Goal: Find specific page/section: Find specific page/section

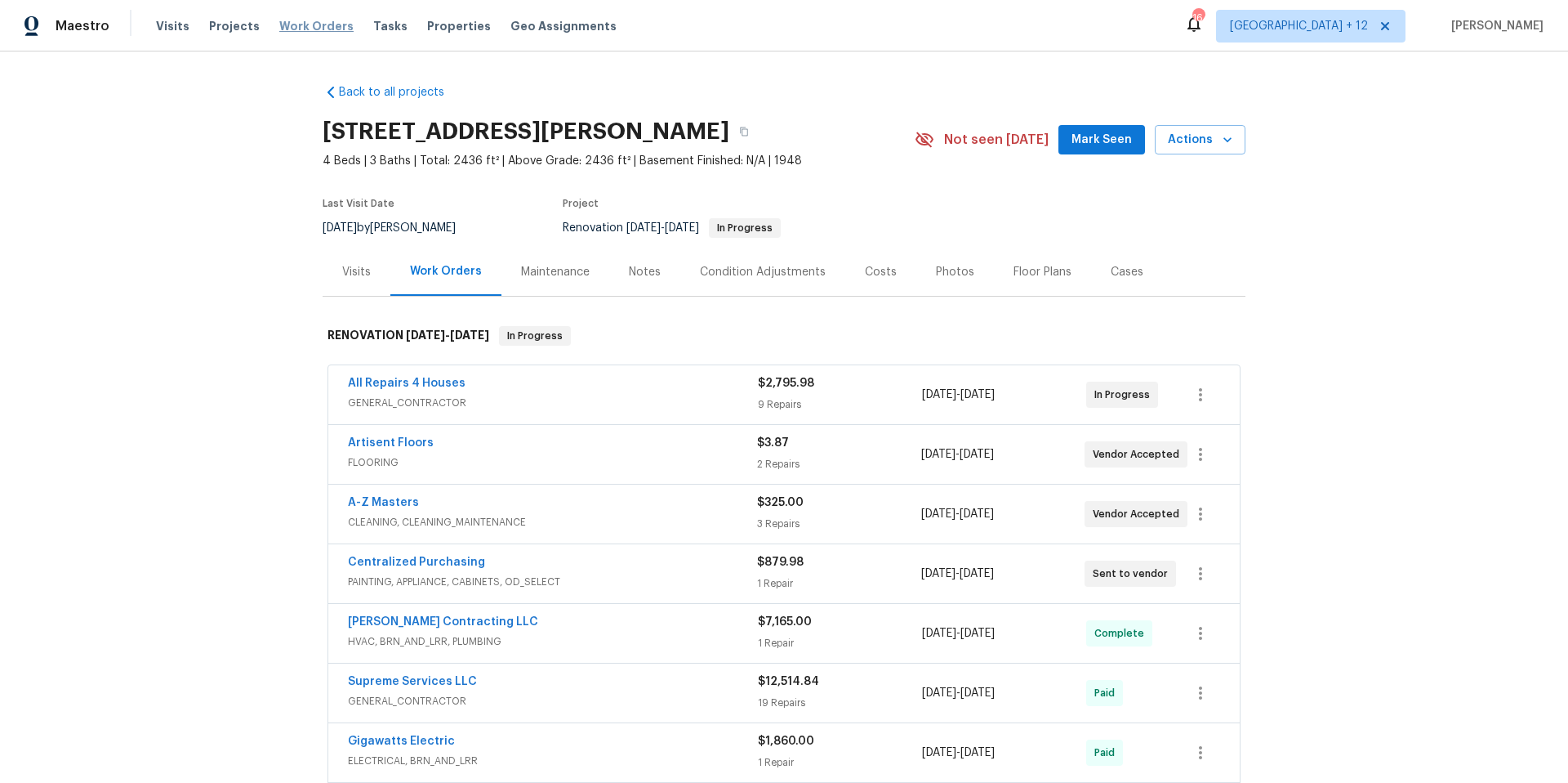
click at [314, 31] on span "Work Orders" at bounding box center [316, 26] width 74 height 16
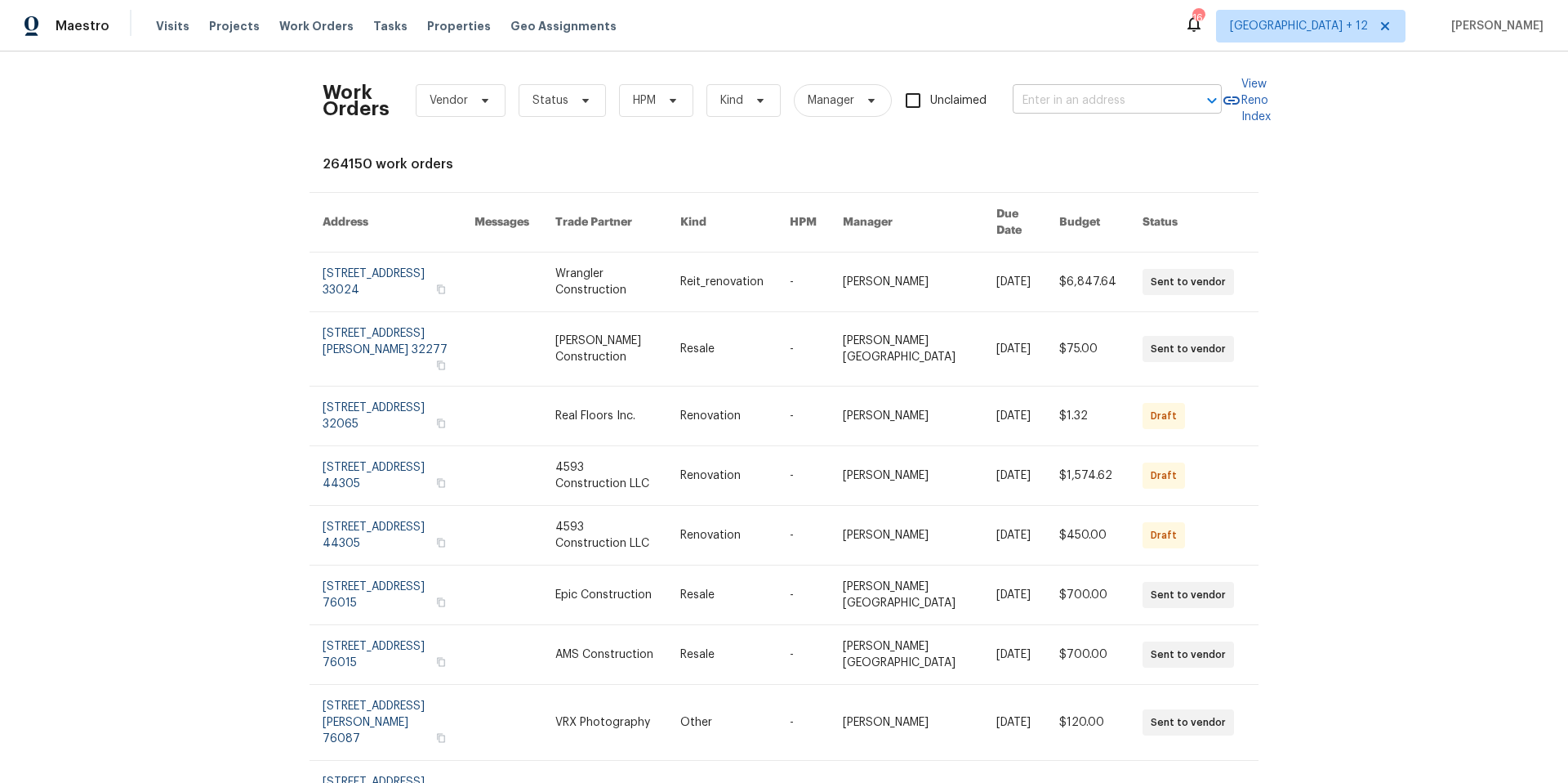
click at [1104, 105] on input "text" at bounding box center [1095, 101] width 163 height 25
type input "51 [PERSON_NAME]"
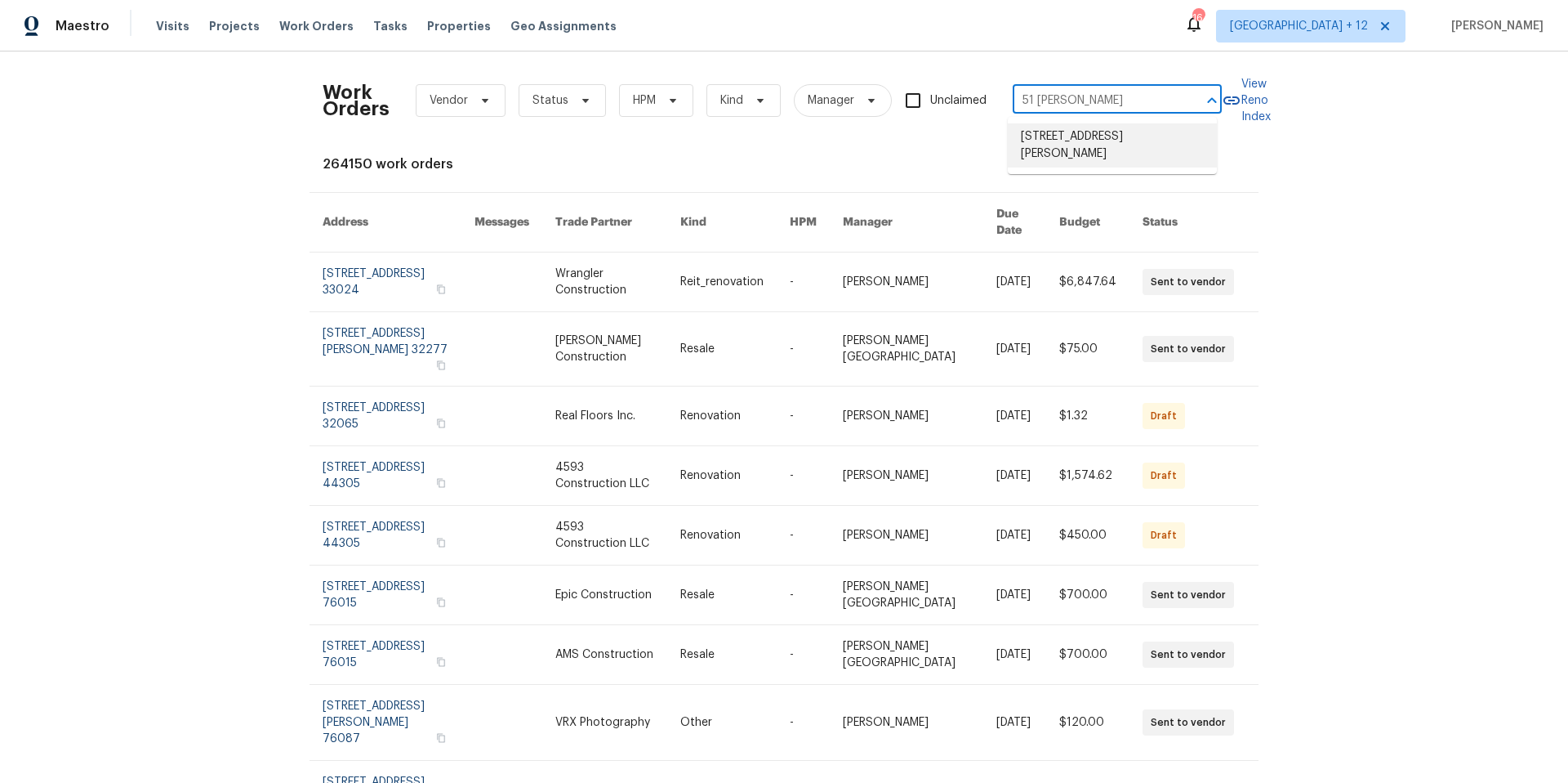
click at [1128, 144] on li "[STREET_ADDRESS][PERSON_NAME]" at bounding box center [1113, 145] width 210 height 44
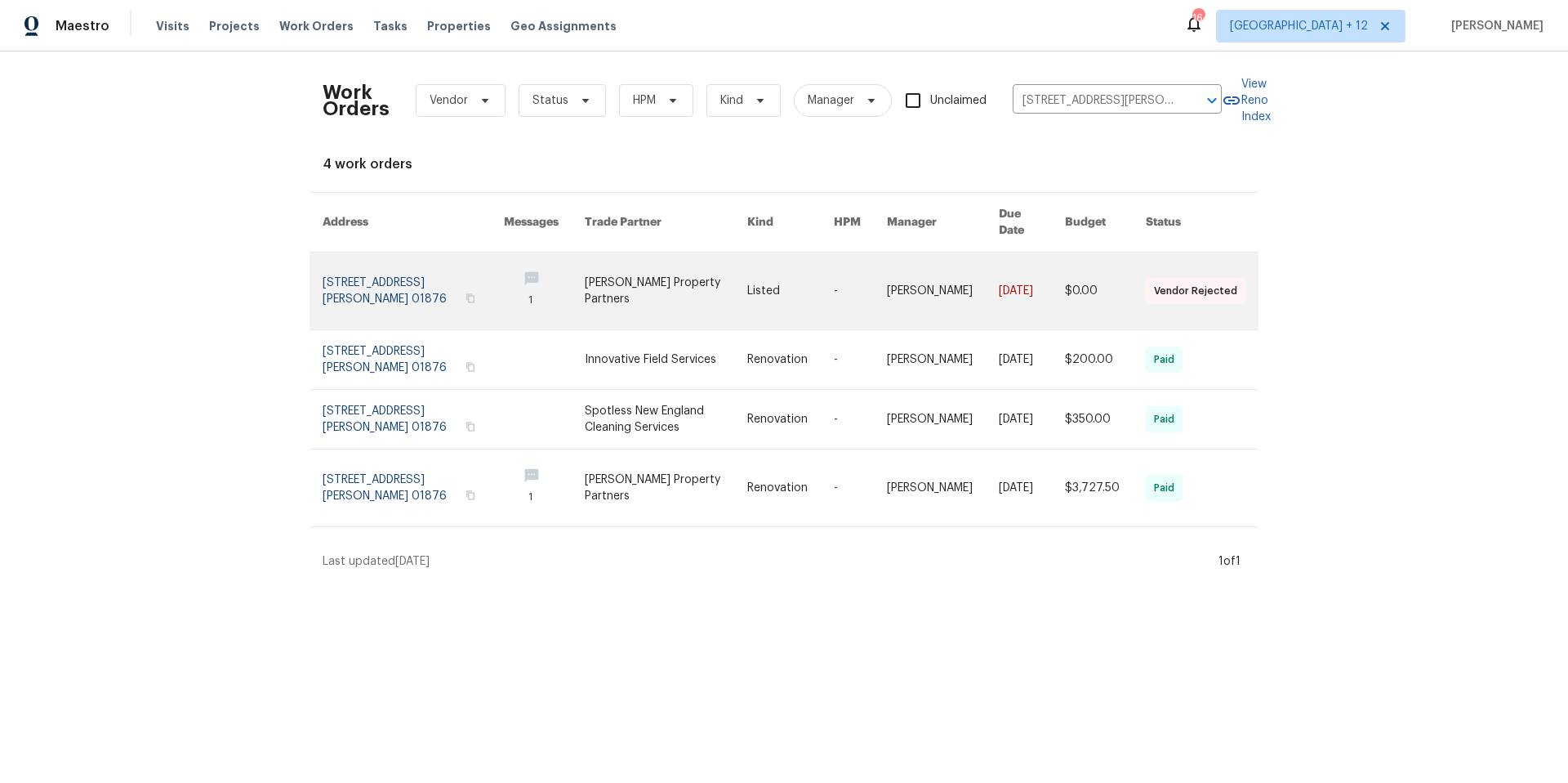
click at [388, 270] on link at bounding box center [413, 291] width 182 height 77
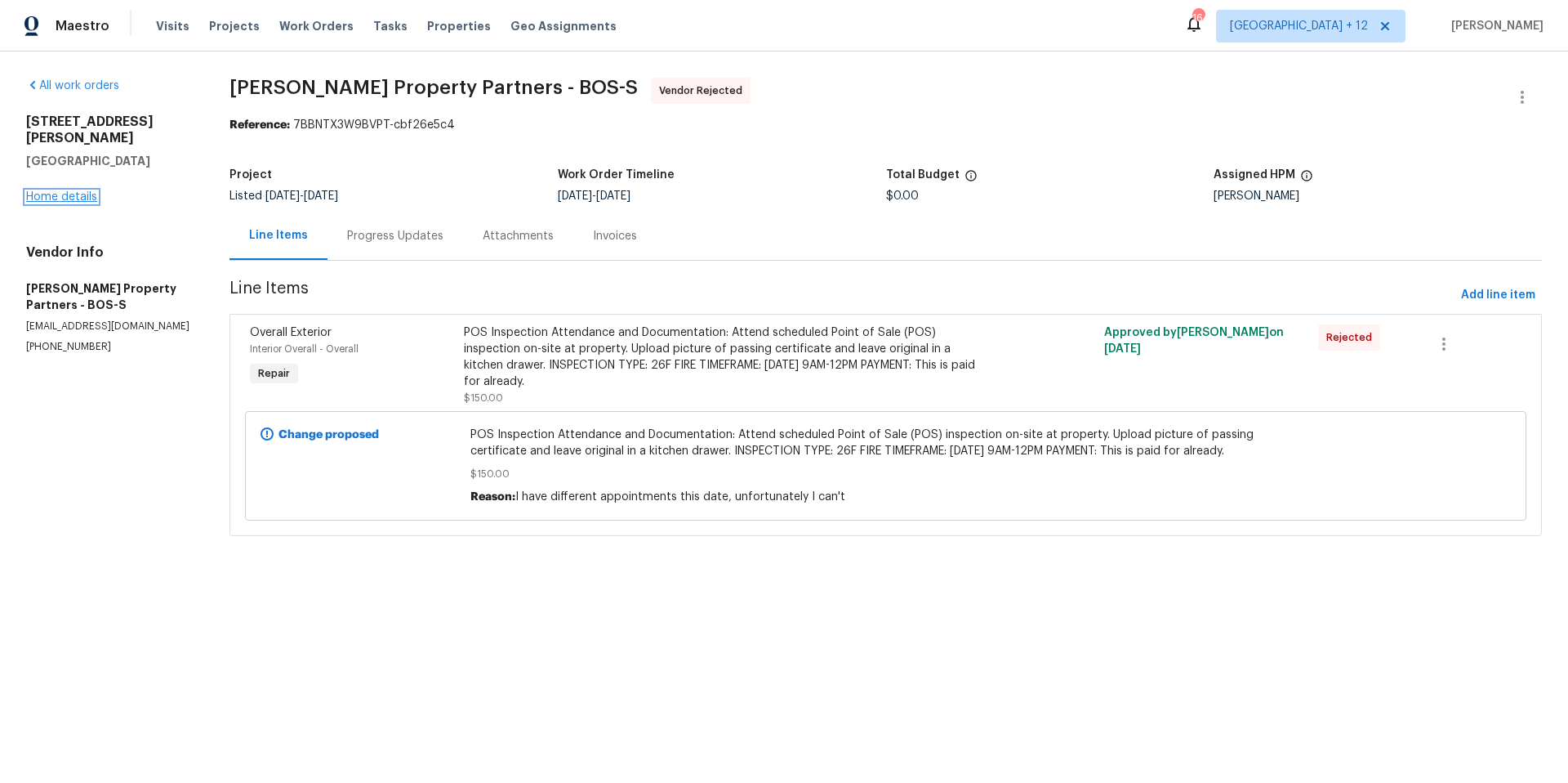
click at [84, 191] on link "Home details" at bounding box center [62, 197] width 71 height 12
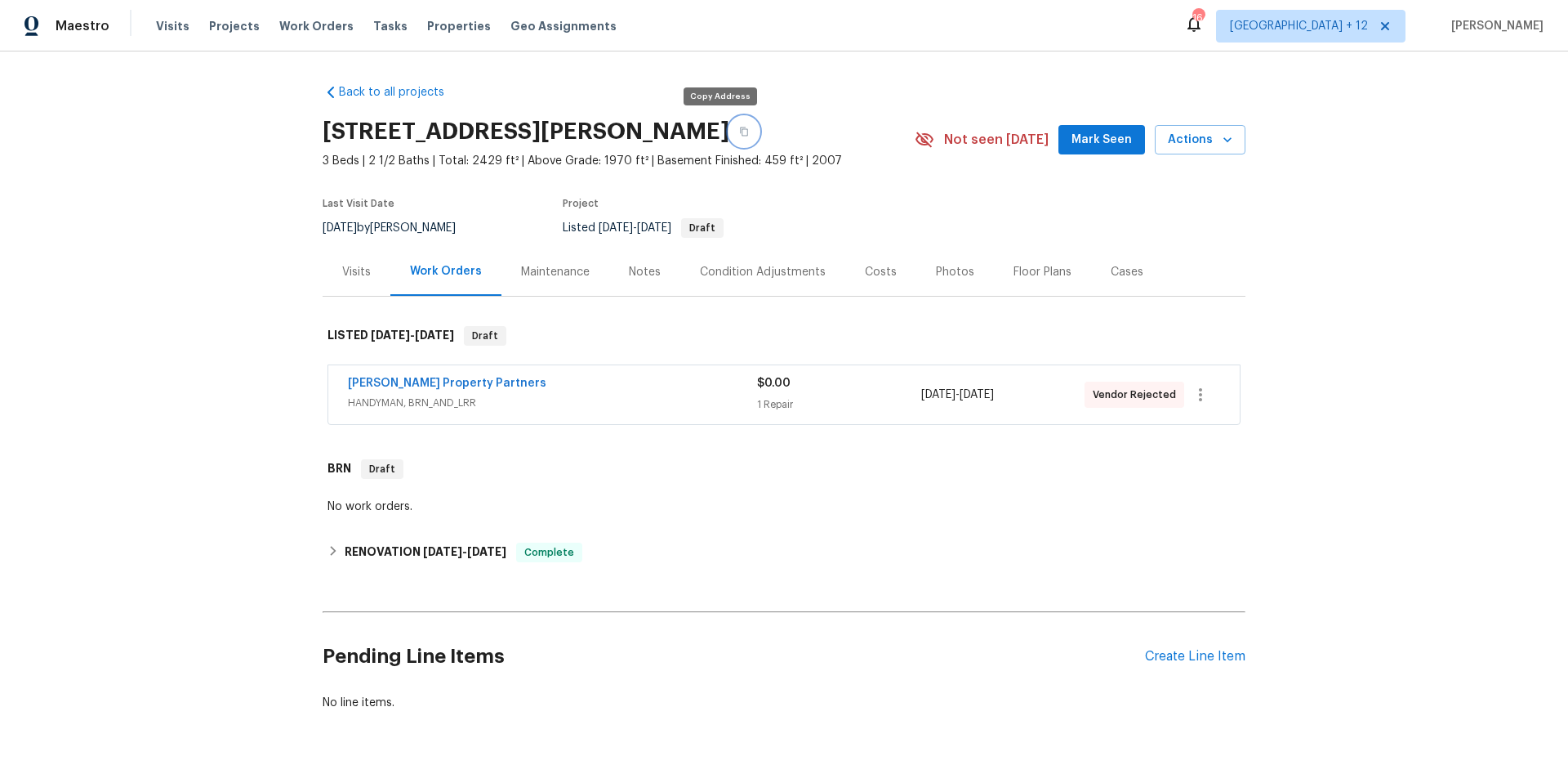
click at [740, 132] on icon "button" at bounding box center [744, 132] width 8 height 9
click at [500, 380] on div "Portillo Property Partners" at bounding box center [553, 385] width 410 height 19
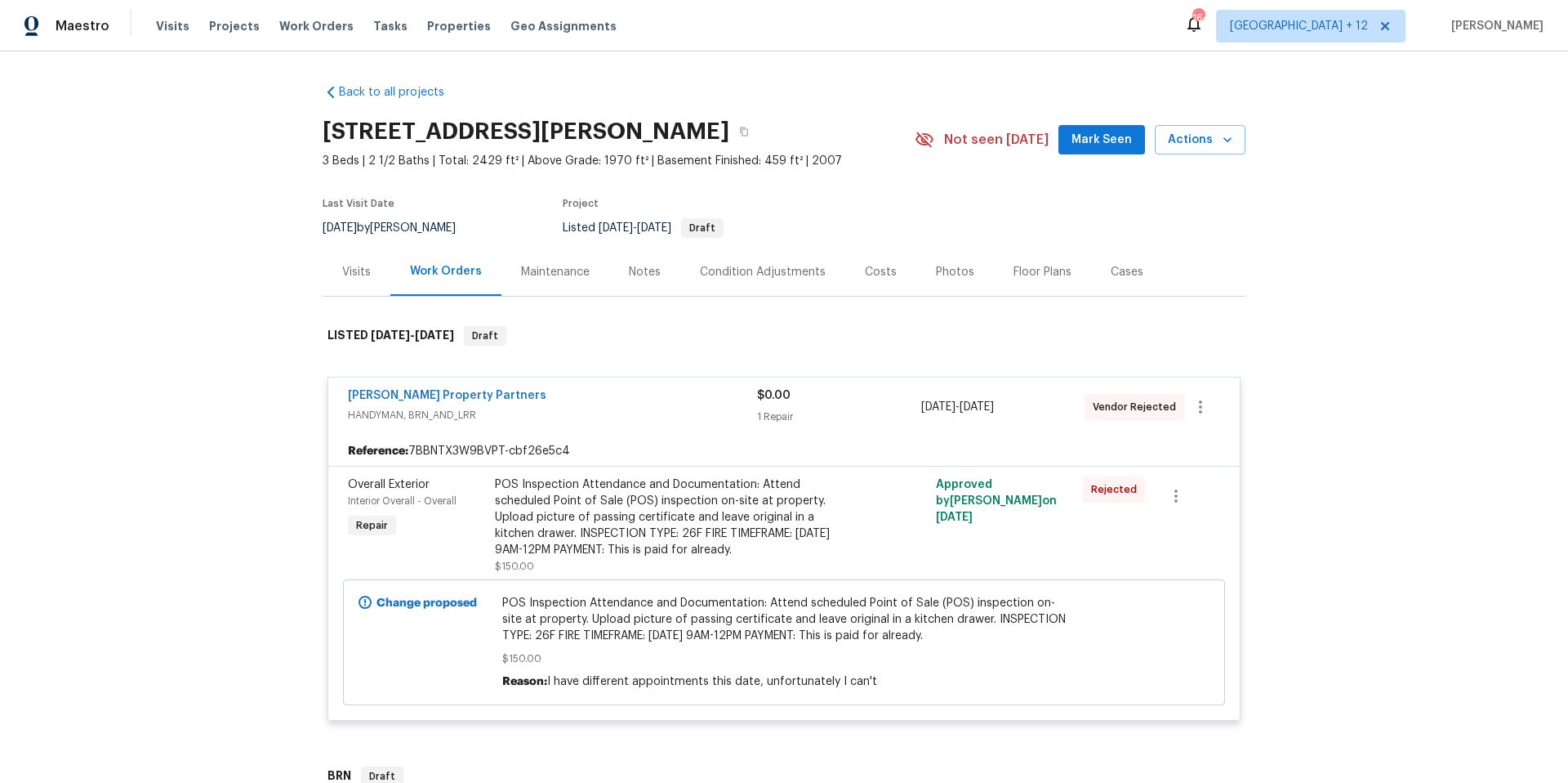
click at [448, 405] on div "Portillo Property Partners" at bounding box center [553, 397] width 410 height 19
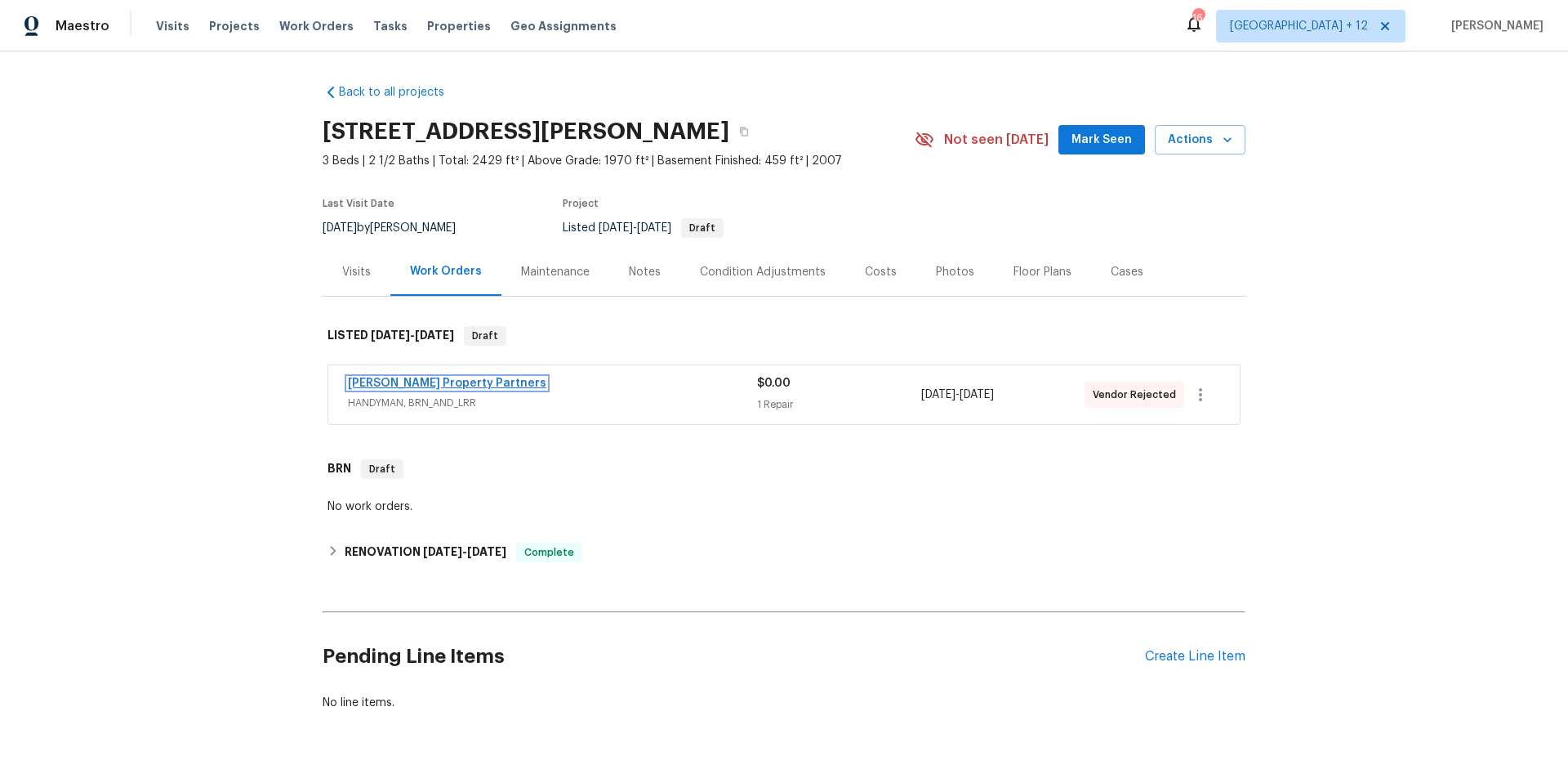
click at [448, 384] on link "Portillo Property Partners" at bounding box center [447, 384] width 198 height 12
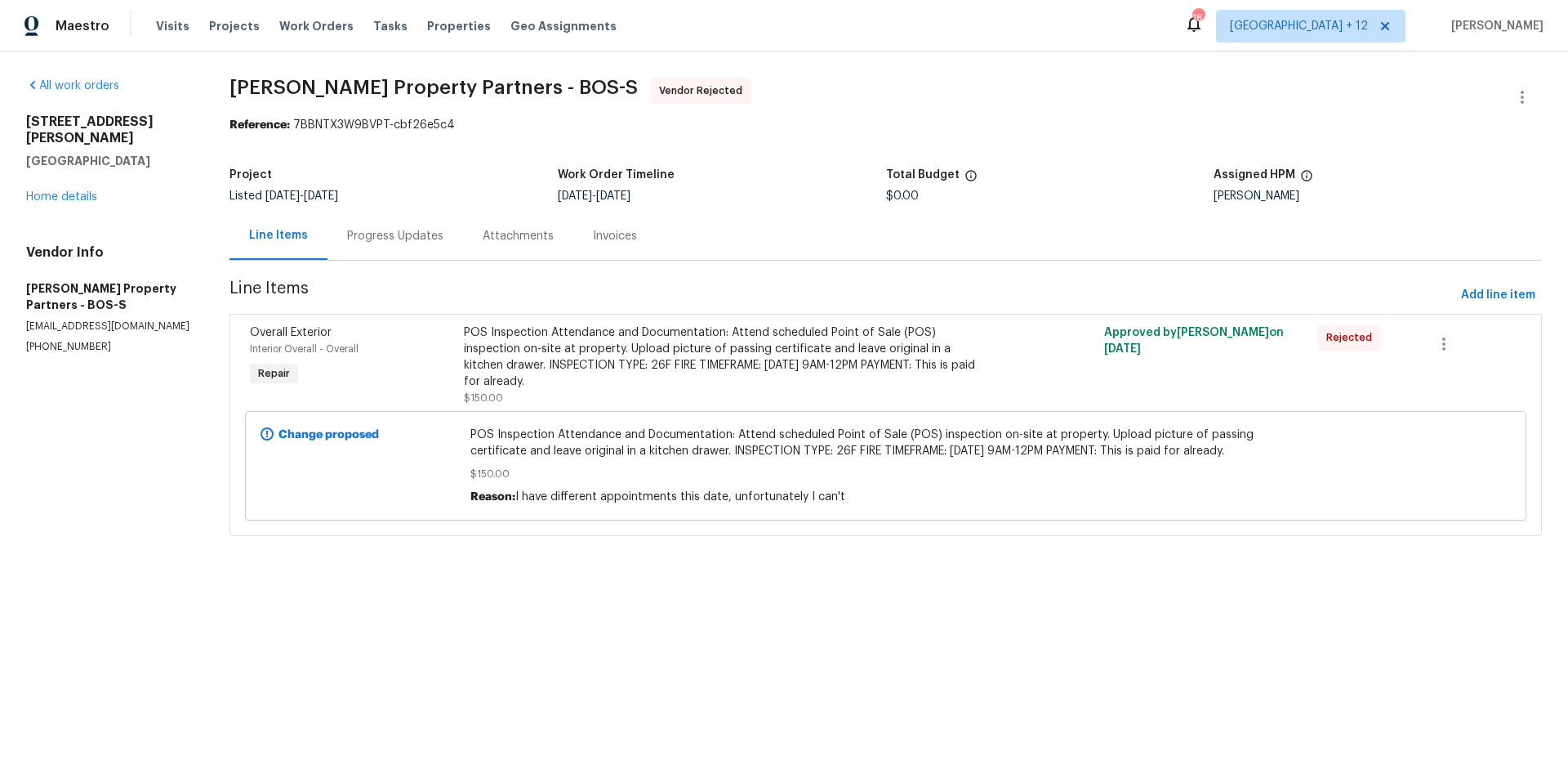
click at [430, 239] on div "Progress Updates" at bounding box center [395, 236] width 96 height 16
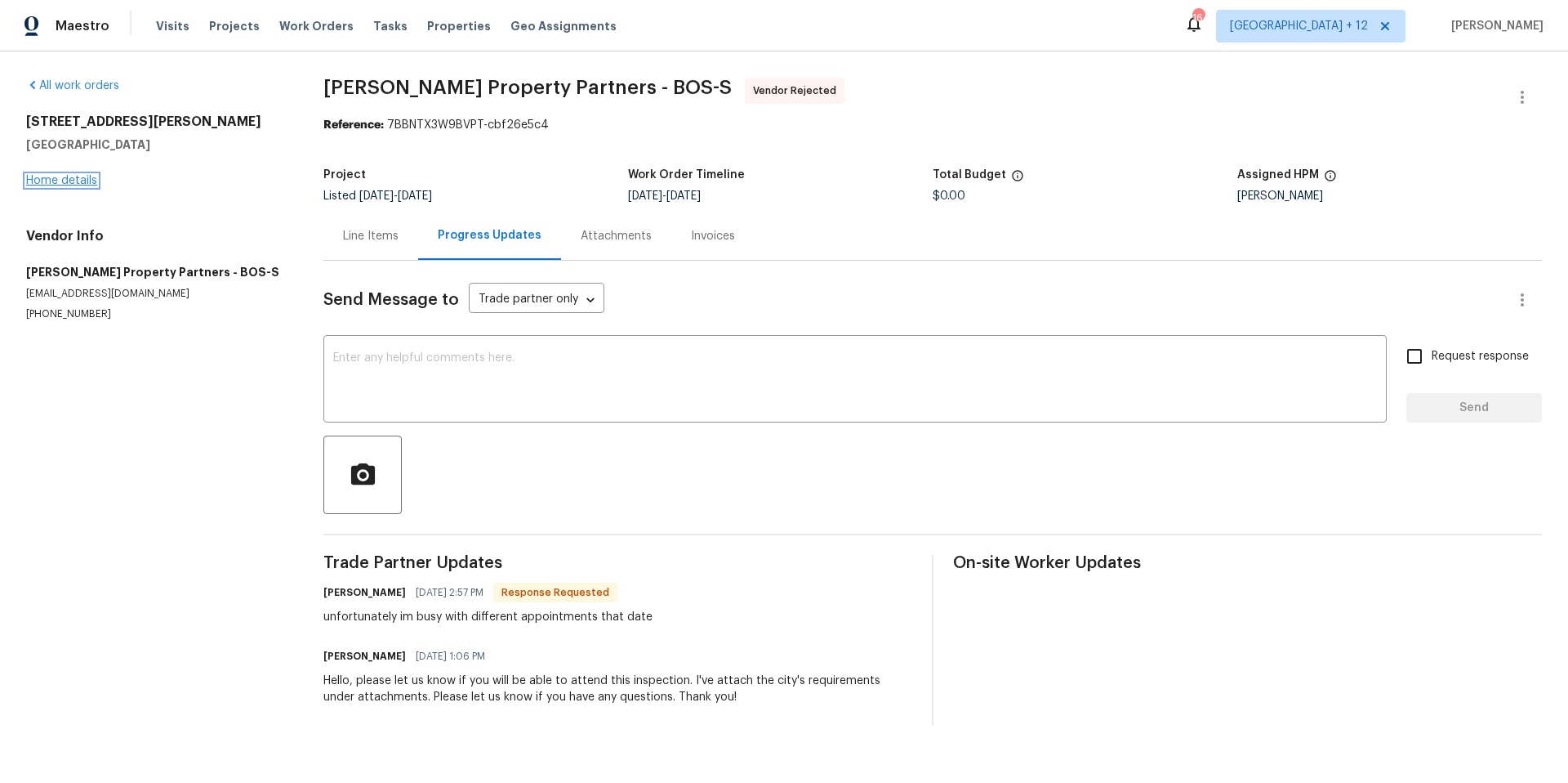
click at [36, 184] on link "Home details" at bounding box center [62, 181] width 71 height 12
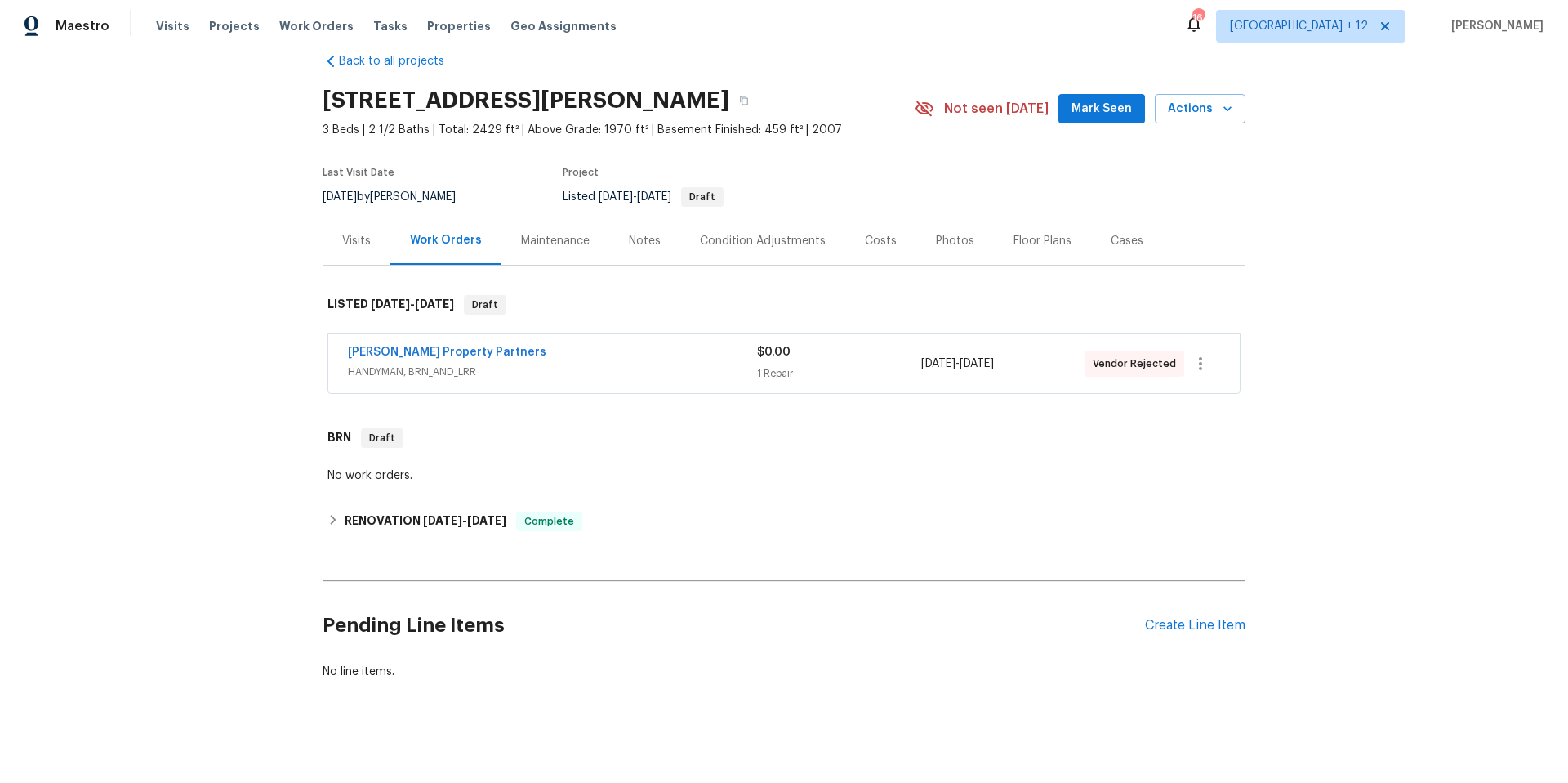
scroll to position [18, 0]
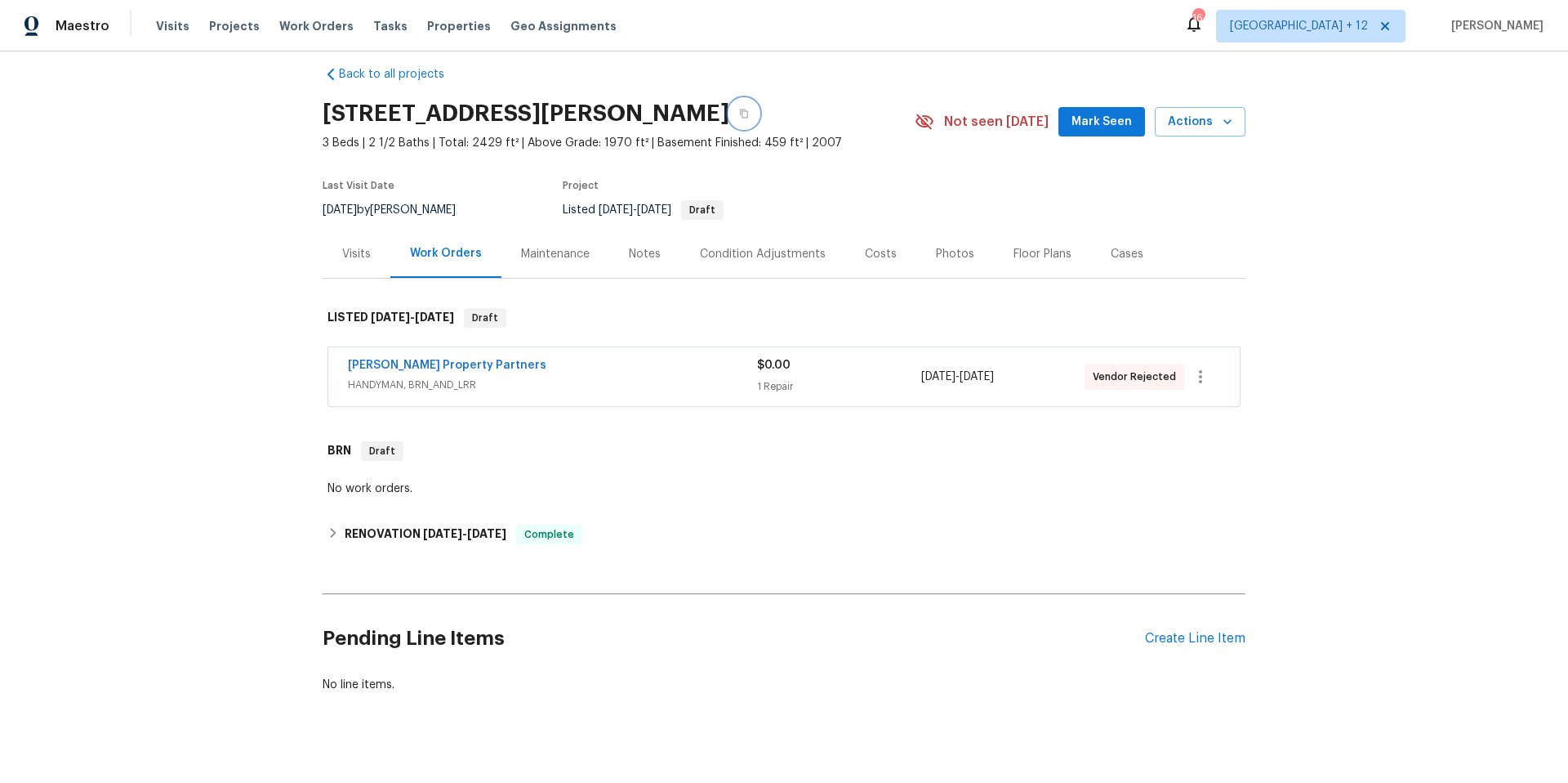
click at [739, 115] on icon "button" at bounding box center [744, 114] width 10 height 10
